Goal: Navigation & Orientation: Find specific page/section

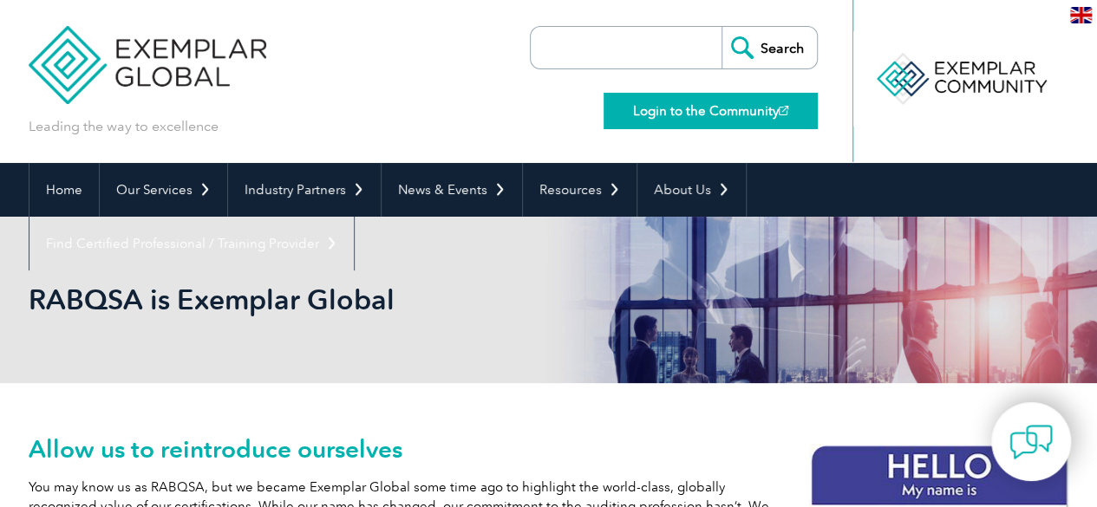
click at [667, 105] on link "Login to the Community" at bounding box center [711, 111] width 214 height 36
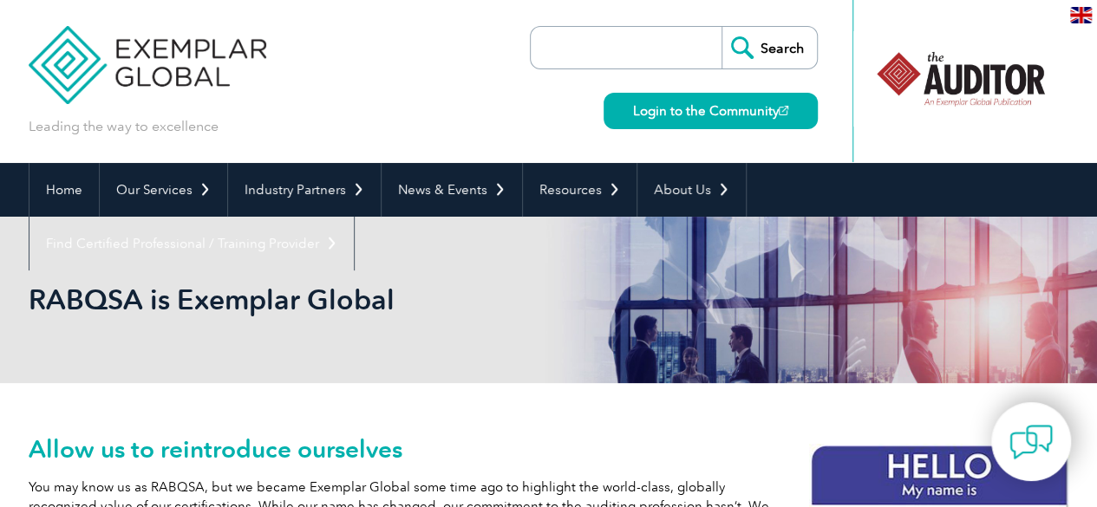
click at [173, 55] on img at bounding box center [148, 52] width 239 height 104
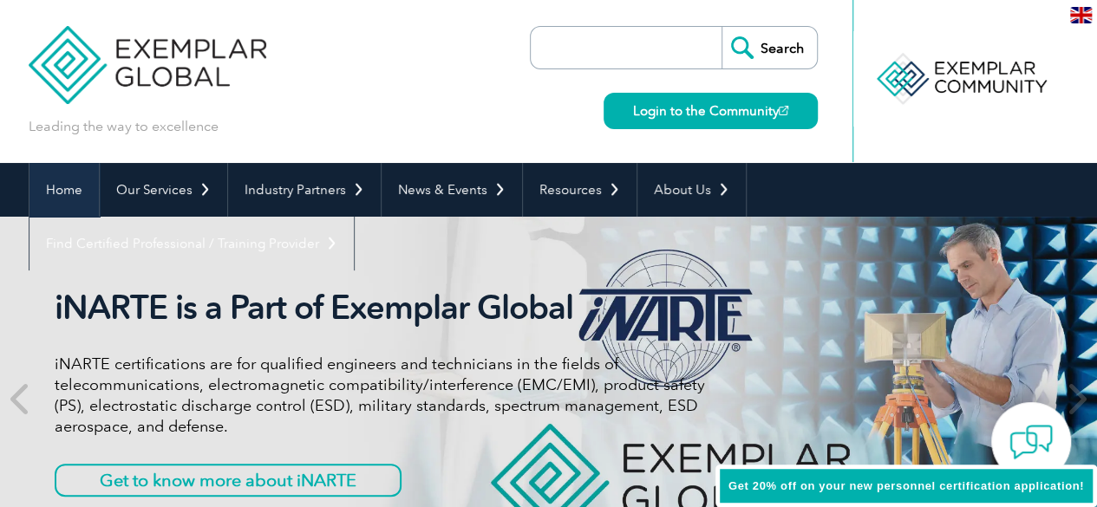
click at [54, 190] on link "Home" at bounding box center [63, 190] width 69 height 54
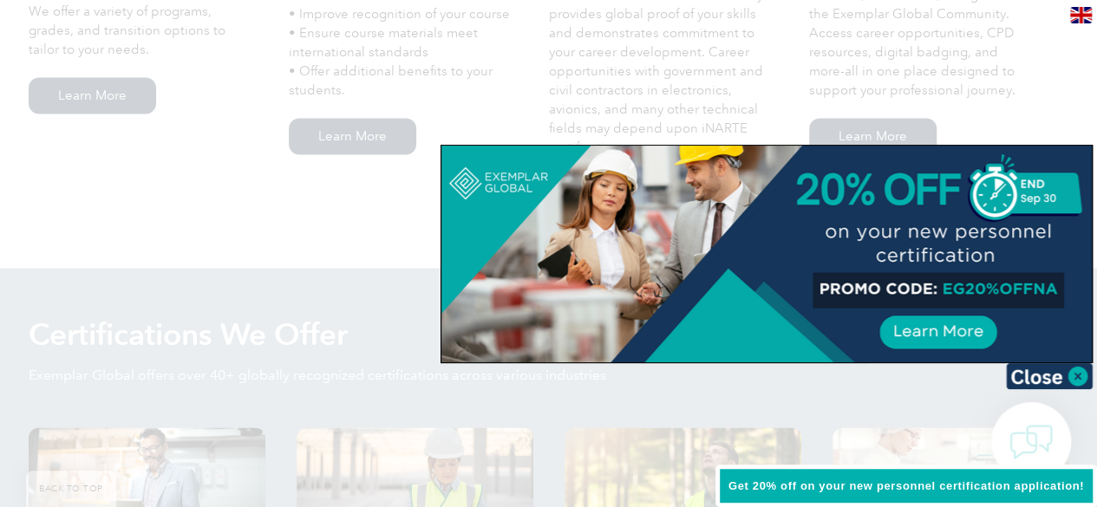
scroll to position [1495, 0]
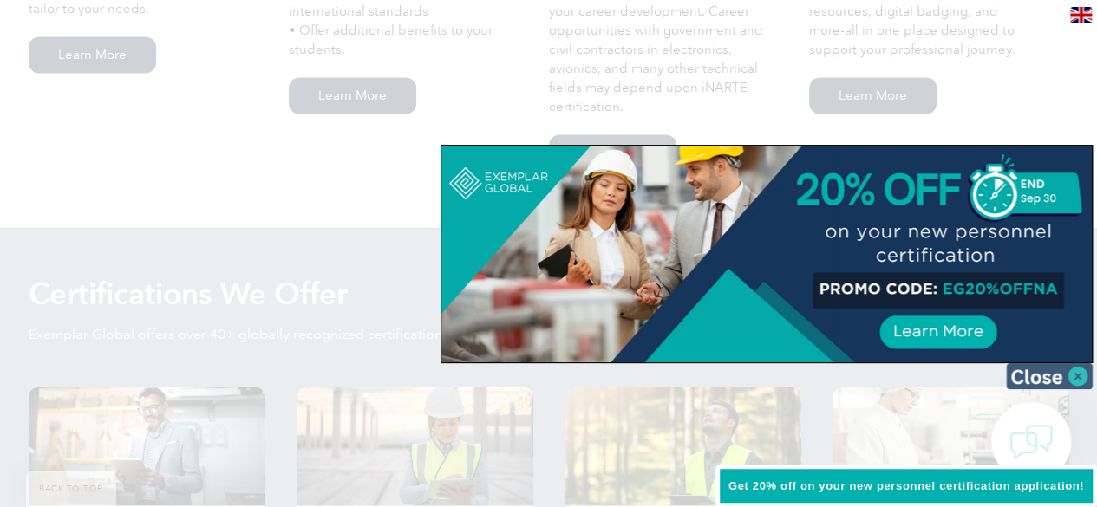
click at [1060, 376] on img at bounding box center [1049, 376] width 87 height 26
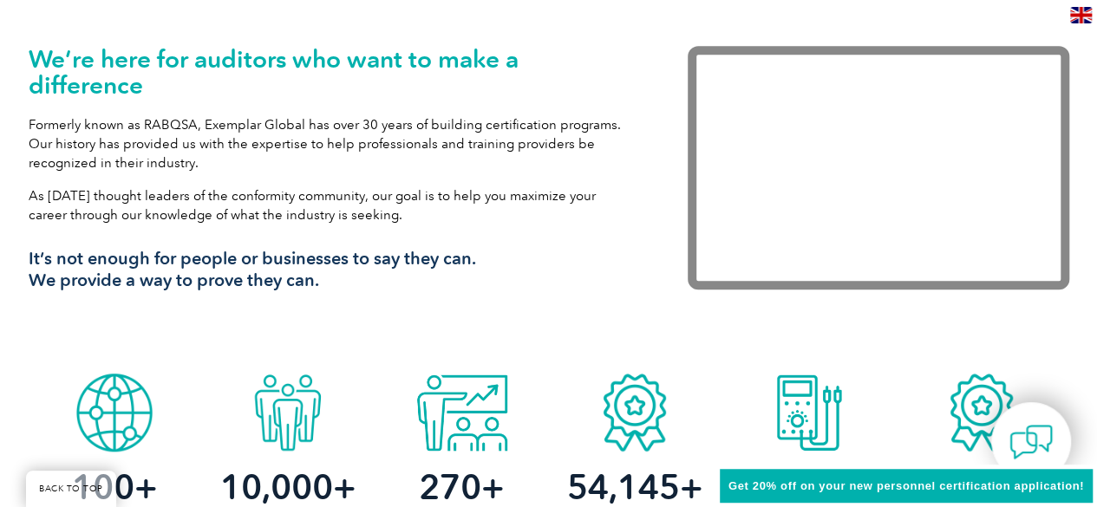
scroll to position [0, 0]
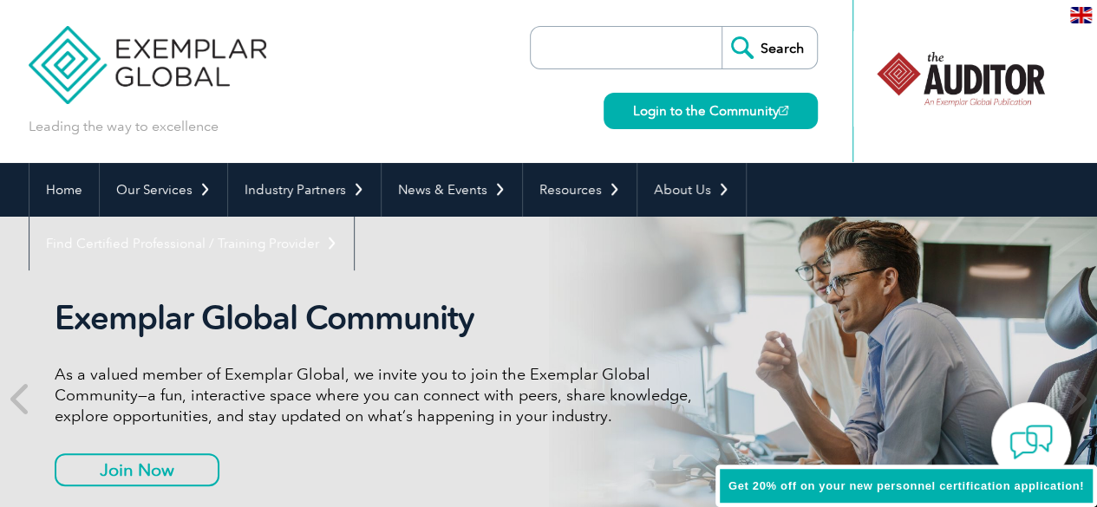
click at [452, 88] on div "Leading the way to excellence Search Login to the Community ▼" at bounding box center [549, 81] width 1041 height 163
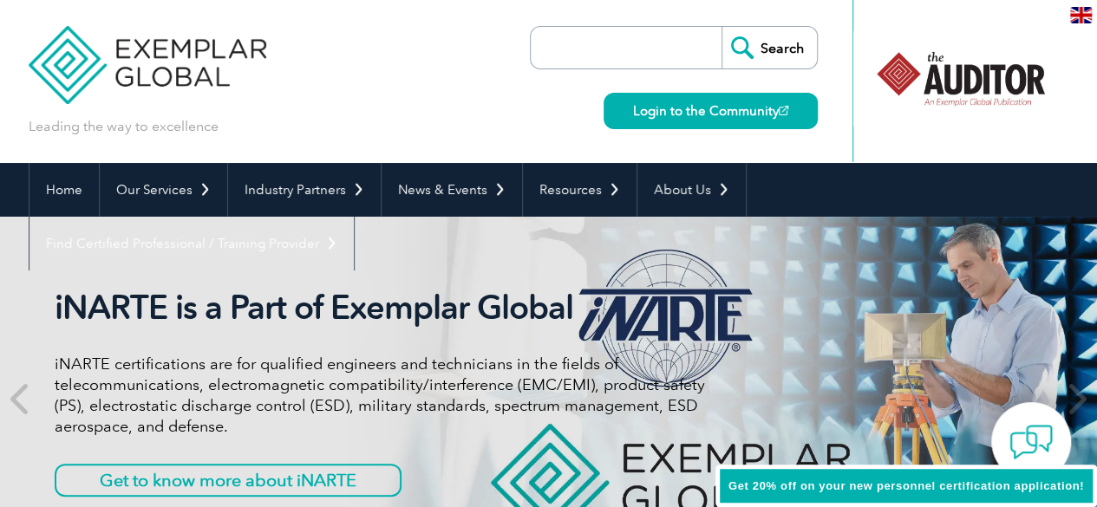
click at [624, 49] on input "search" at bounding box center [630, 48] width 182 height 42
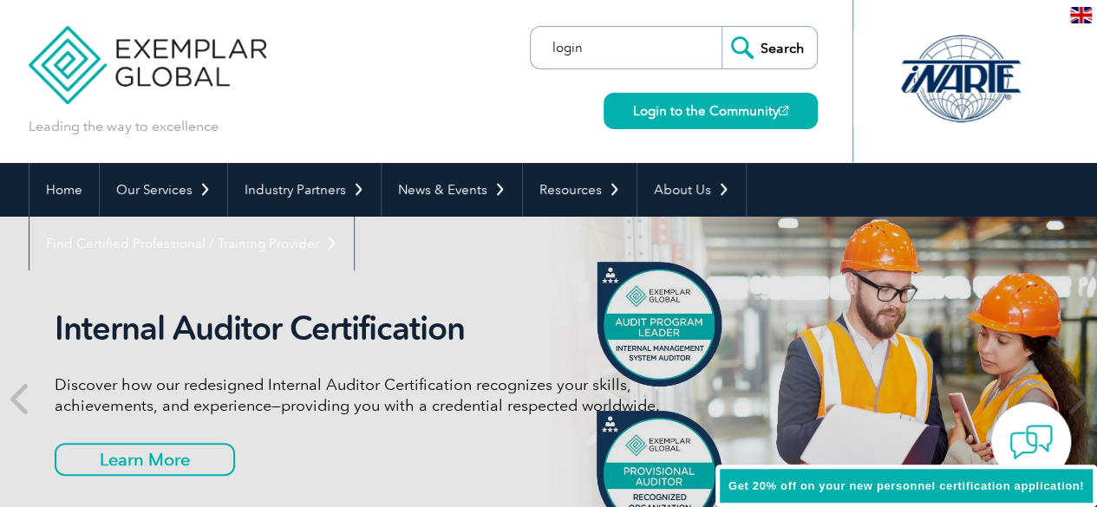
type input "login"
click at [722, 27] on input "Search" at bounding box center [769, 48] width 95 height 42
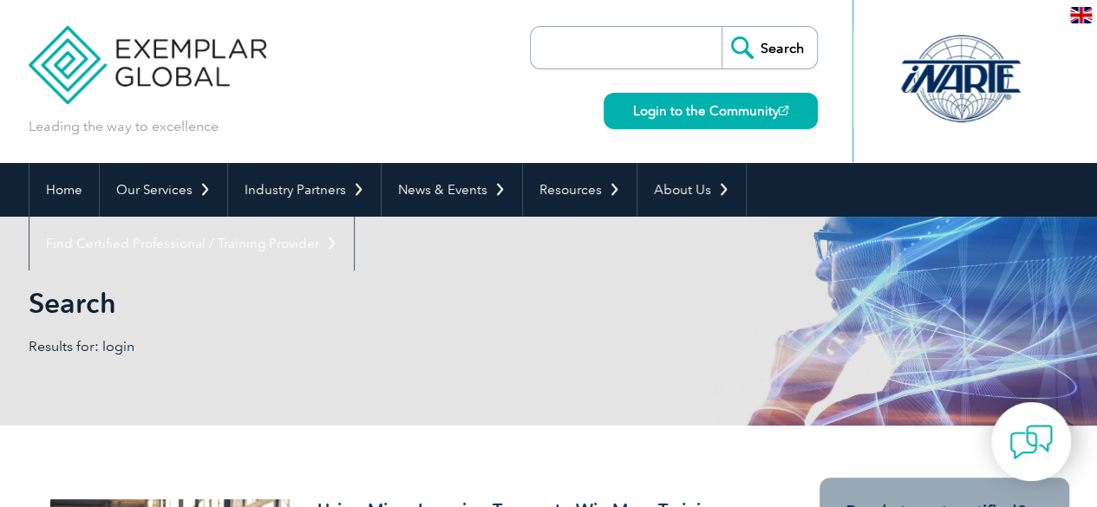
click at [746, 49] on input "Search" at bounding box center [769, 48] width 95 height 42
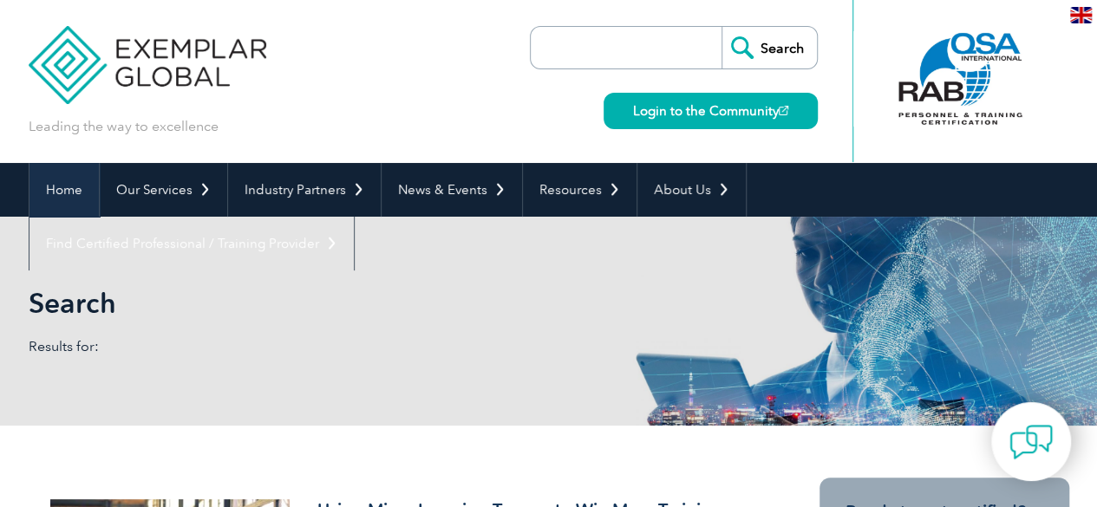
click at [57, 178] on link "Home" at bounding box center [63, 190] width 69 height 54
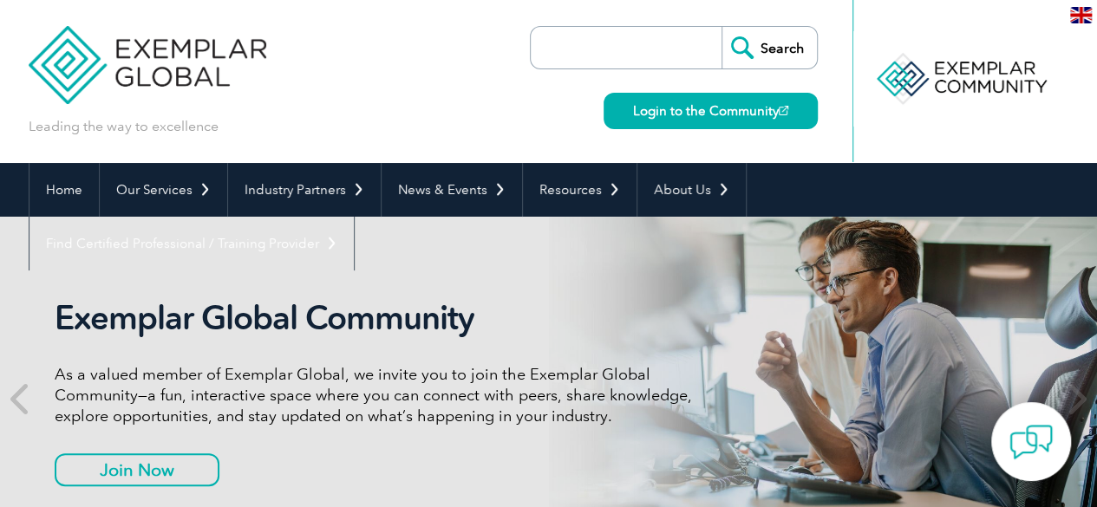
click at [1071, 180] on div "Home Our Services Getting Certified Individual Certifications Engineers & Techn…" at bounding box center [548, 190] width 1097 height 54
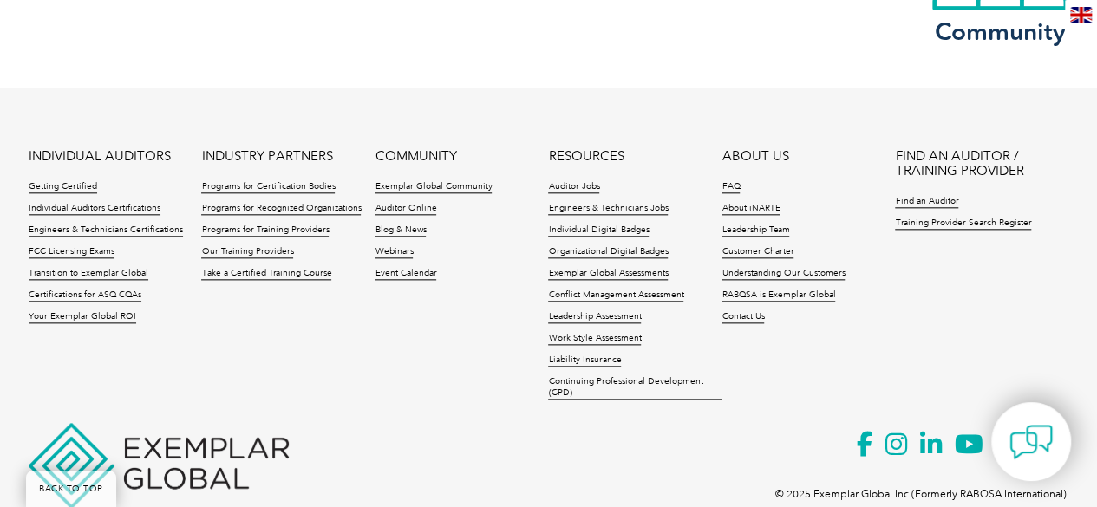
scroll to position [4240, 0]
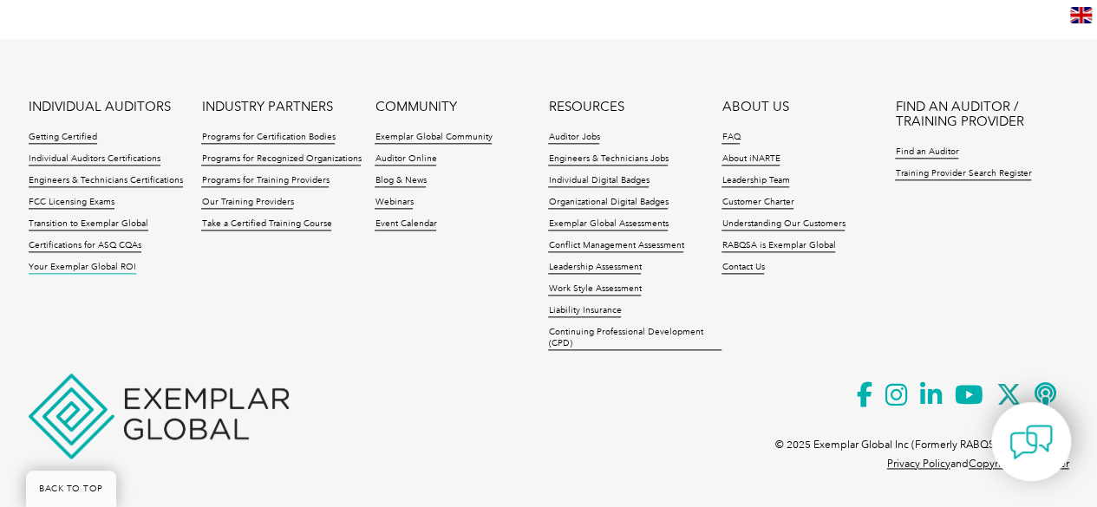
click at [49, 268] on link "Your Exemplar Global ROI" at bounding box center [83, 268] width 108 height 12
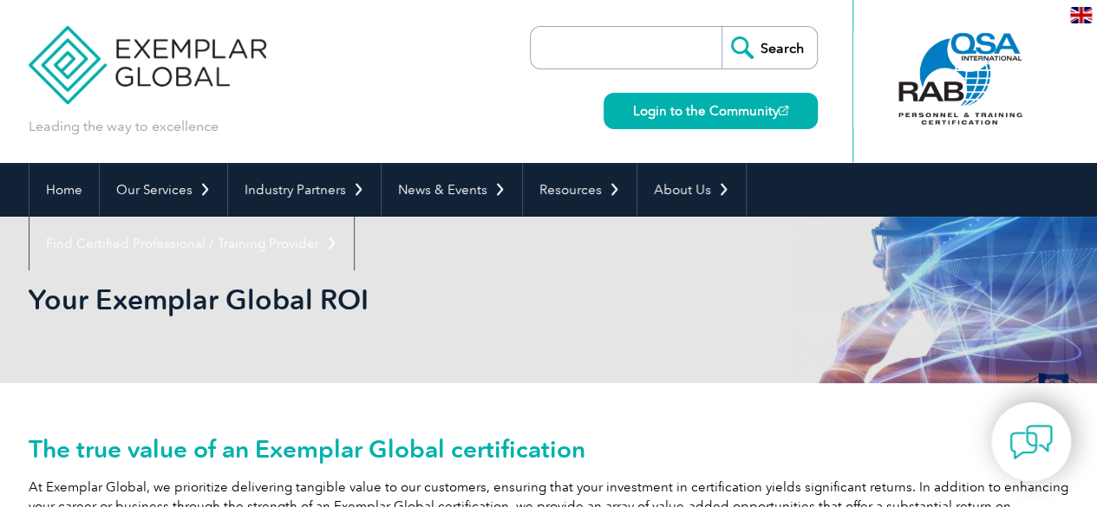
click at [945, 82] on div at bounding box center [960, 78] width 173 height 95
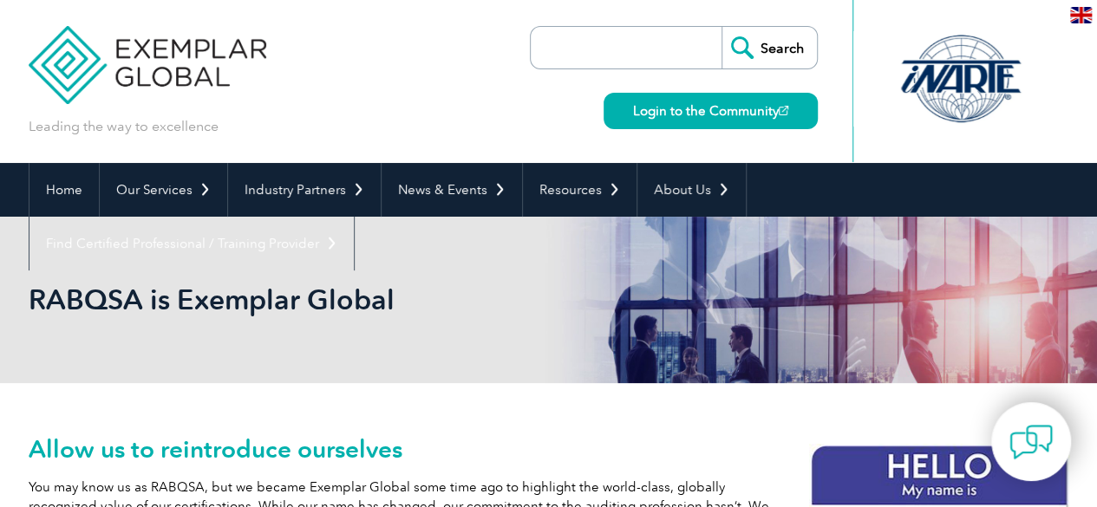
click at [160, 57] on img at bounding box center [148, 52] width 239 height 104
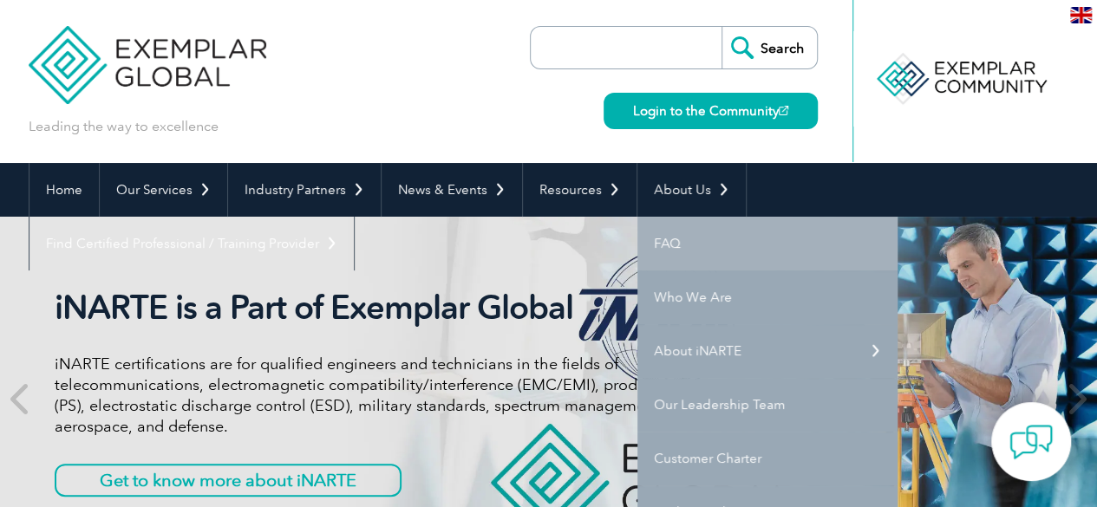
click at [660, 243] on link "FAQ" at bounding box center [767, 244] width 260 height 54
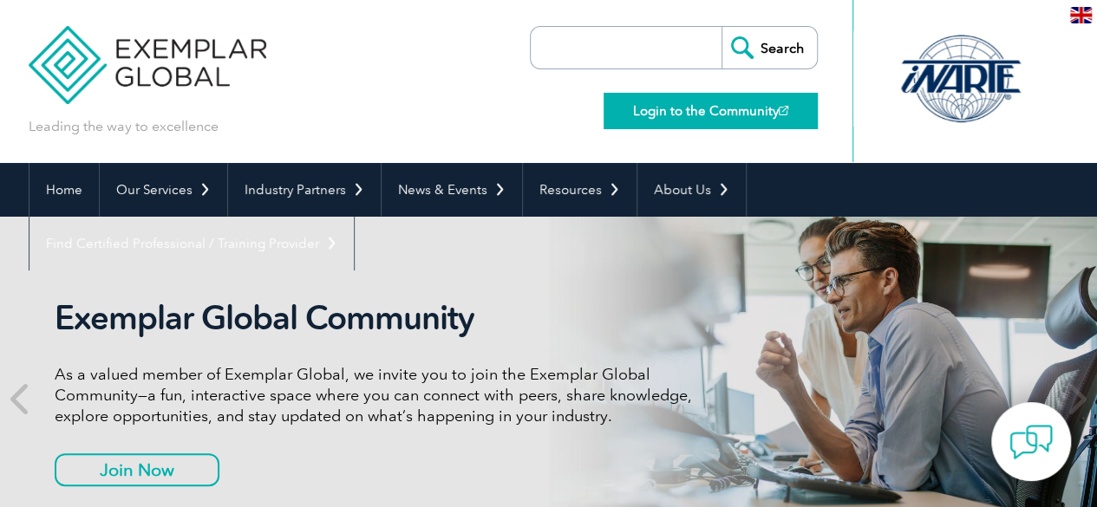
click at [683, 105] on link "Login to the Community" at bounding box center [711, 111] width 214 height 36
